Goal: Task Accomplishment & Management: Use online tool/utility

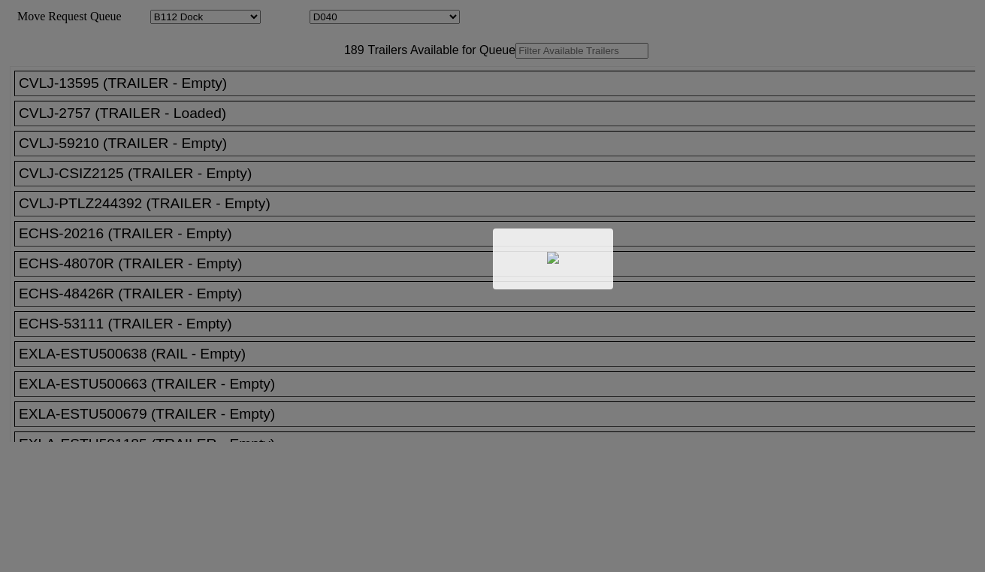
select select "121"
select select "3286"
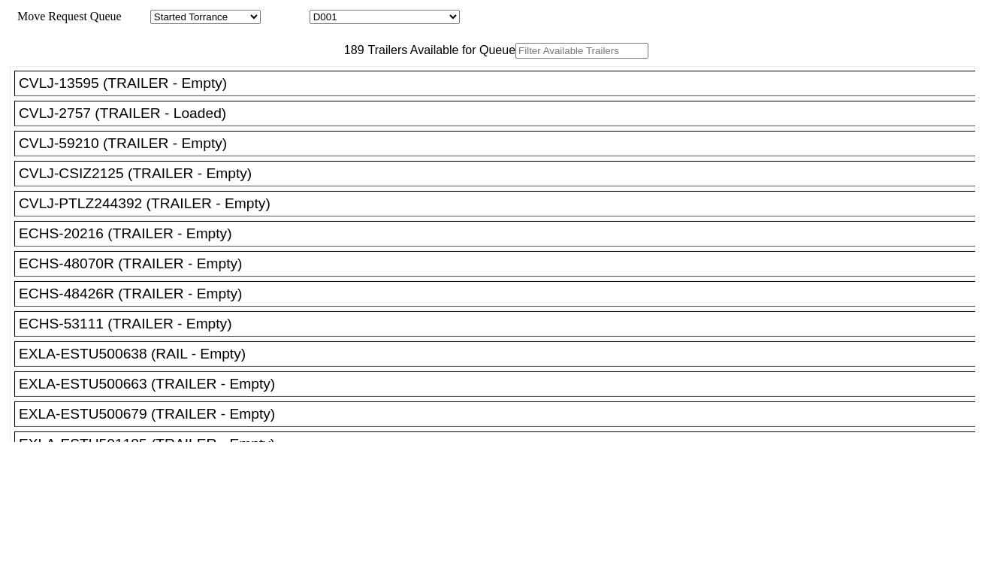
click at [515, 59] on input "text" at bounding box center [581, 51] width 133 height 16
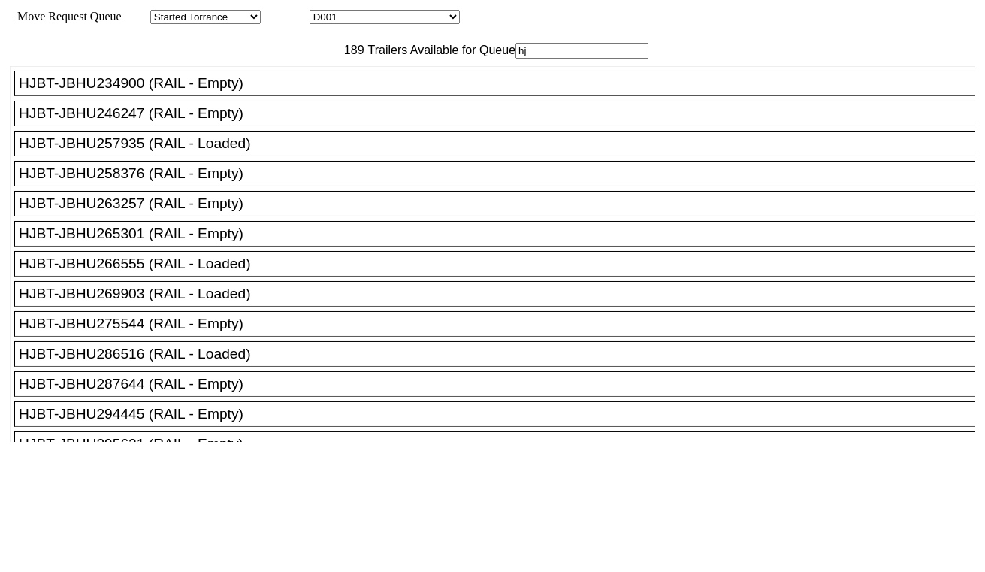
type input "hj"
click at [264, 122] on div "HJBT-JBHU246247 (RAIL - Empty)" at bounding box center [501, 113] width 965 height 17
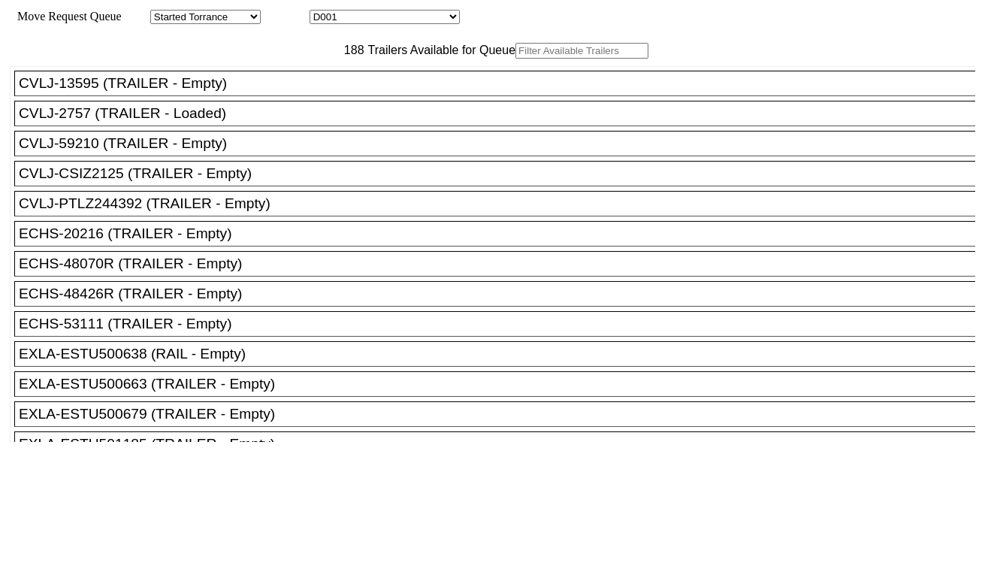
click at [515, 59] on input "text" at bounding box center [581, 51] width 133 height 16
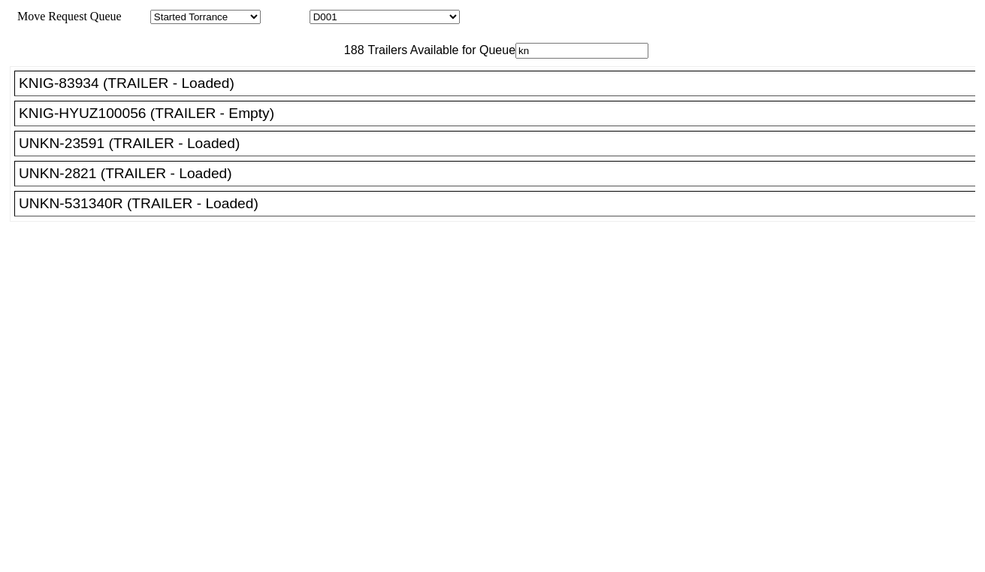
type input "kni"
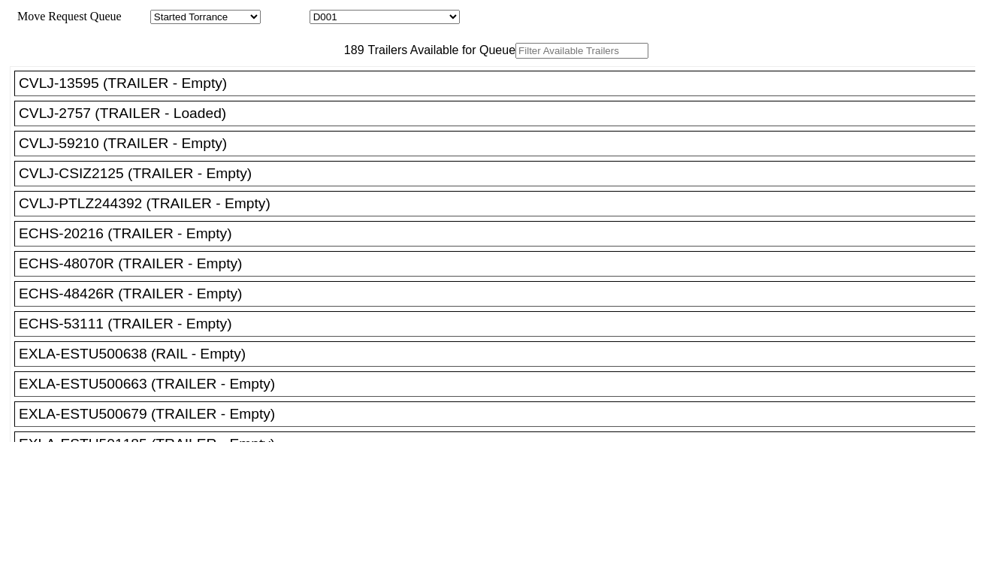
drag, startPoint x: 293, startPoint y: 117, endPoint x: 301, endPoint y: 86, distance: 31.7
click at [515, 59] on input "text" at bounding box center [581, 51] width 133 height 16
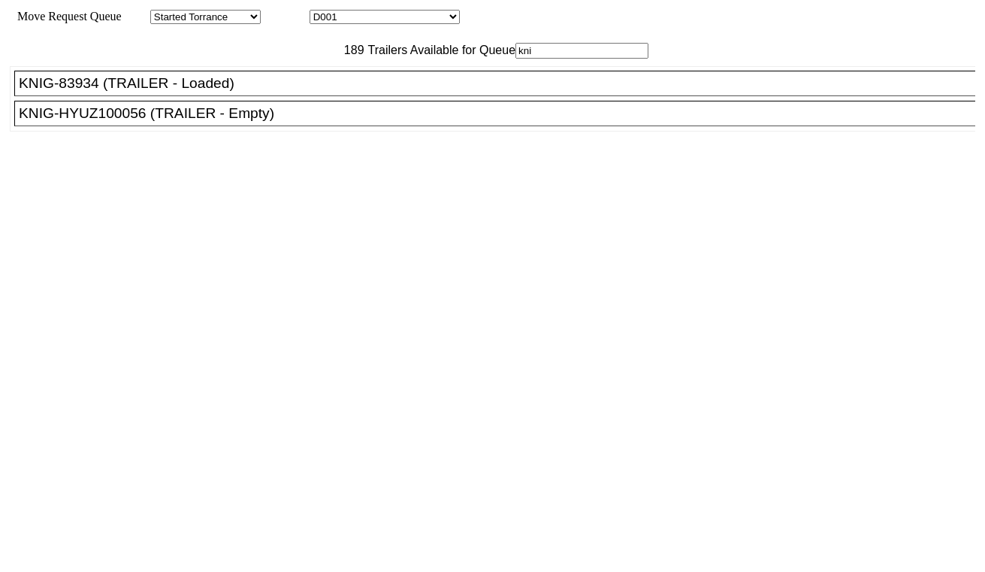
type input "kni"
click at [273, 122] on div "KNIG-HYUZ100056 (TRAILER - Empty)" at bounding box center [501, 113] width 965 height 17
